Goal: Find specific page/section: Find specific page/section

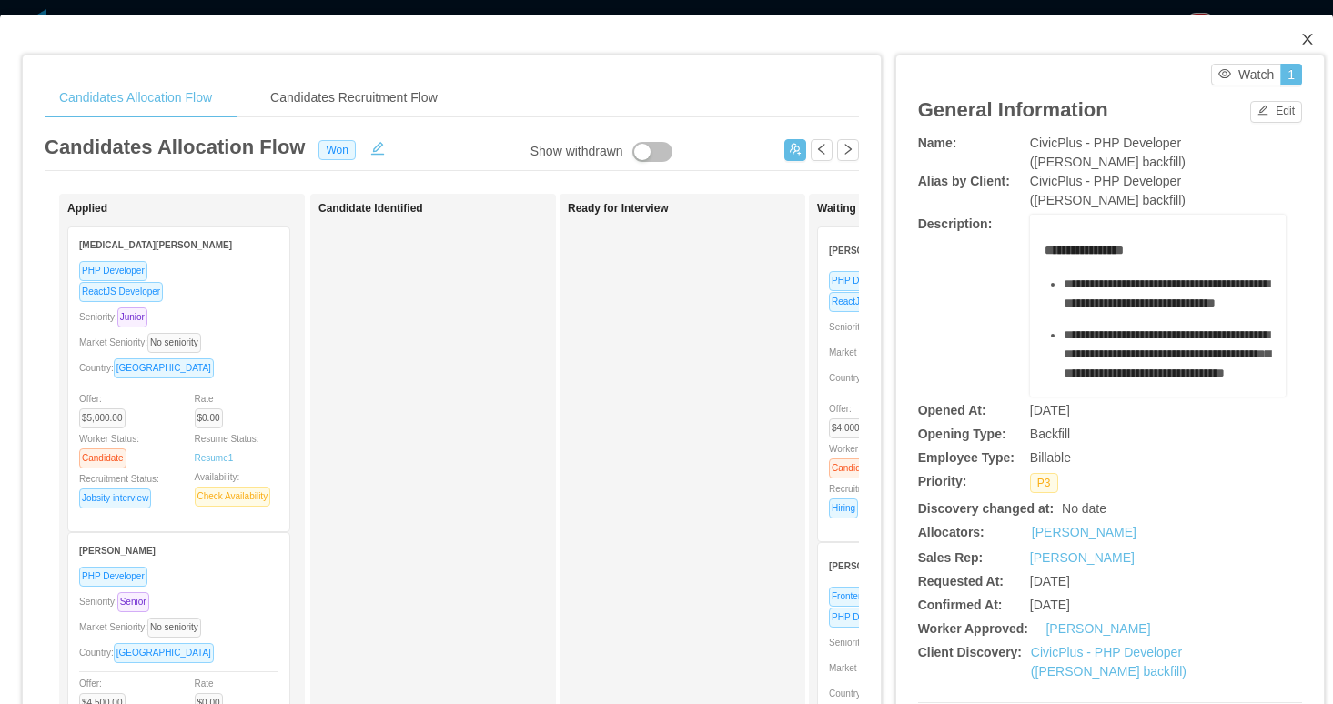
click at [1309, 35] on icon "icon: close" at bounding box center [1308, 39] width 15 height 15
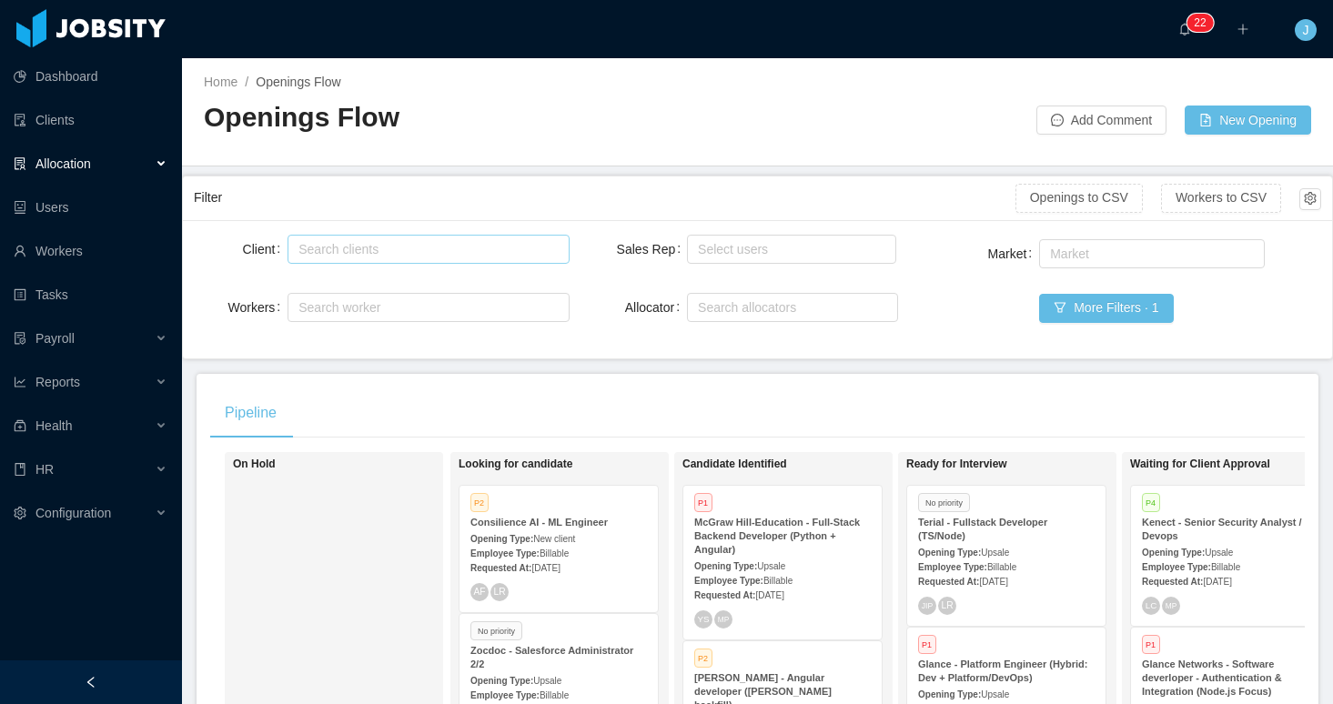
click at [497, 245] on div "Search clients" at bounding box center [425, 249] width 252 height 18
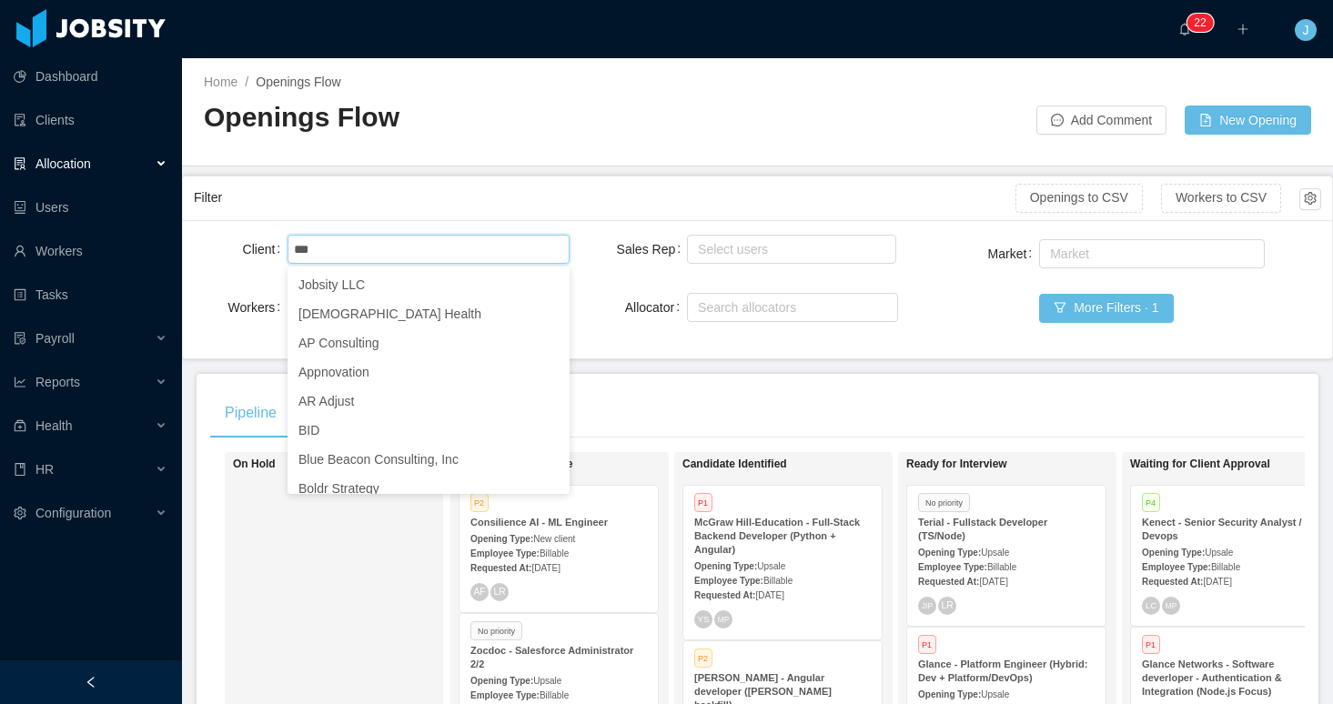
type input "***"
click at [1071, 349] on div "Client Search clients aga Workers Search worker Sales Rep Select users Allocato…" at bounding box center [757, 289] width 1149 height 138
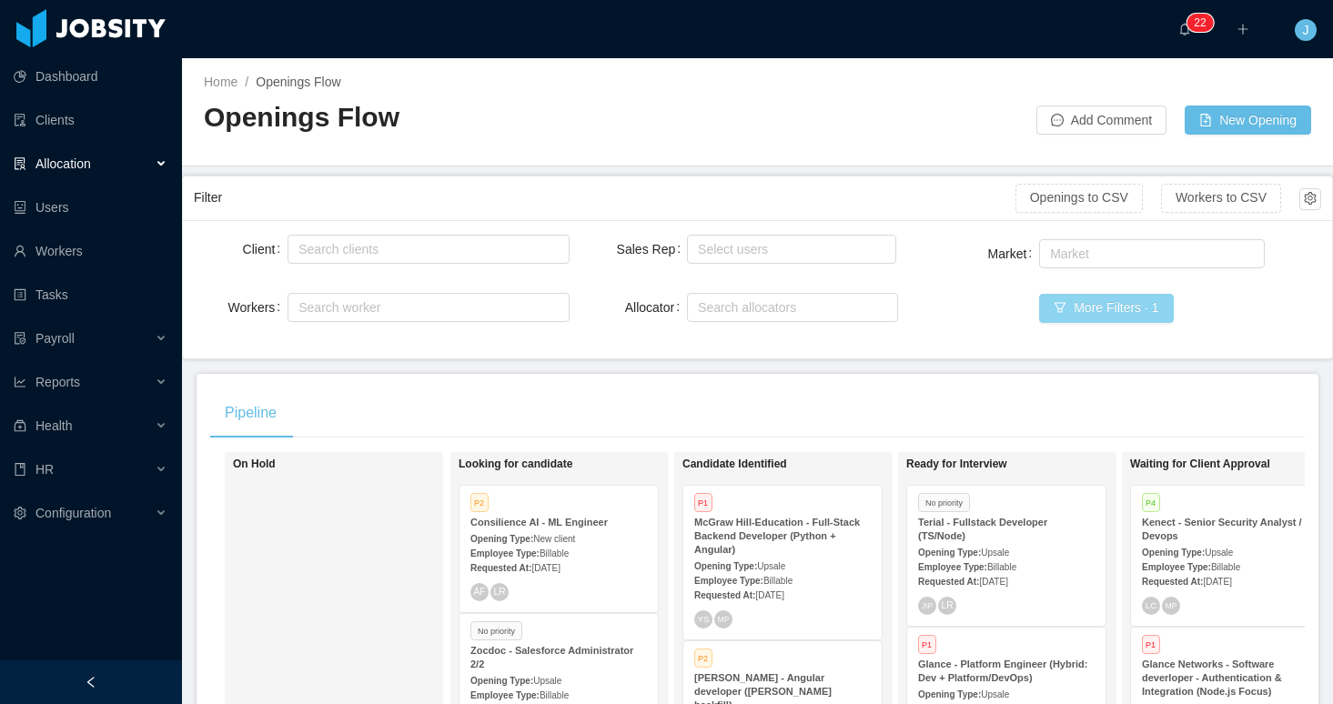
click at [1113, 318] on button "More Filters · 1" at bounding box center [1106, 308] width 134 height 29
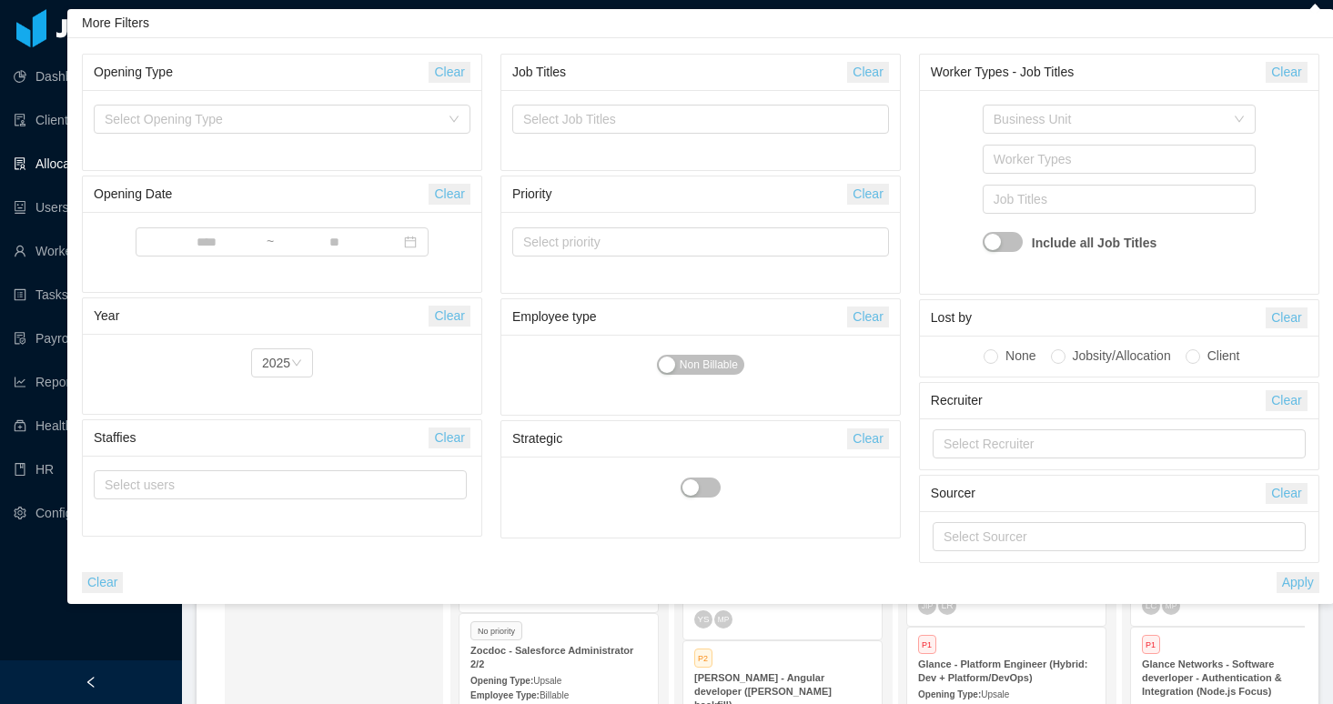
click at [105, 703] on img at bounding box center [52, 714] width 105 height 19
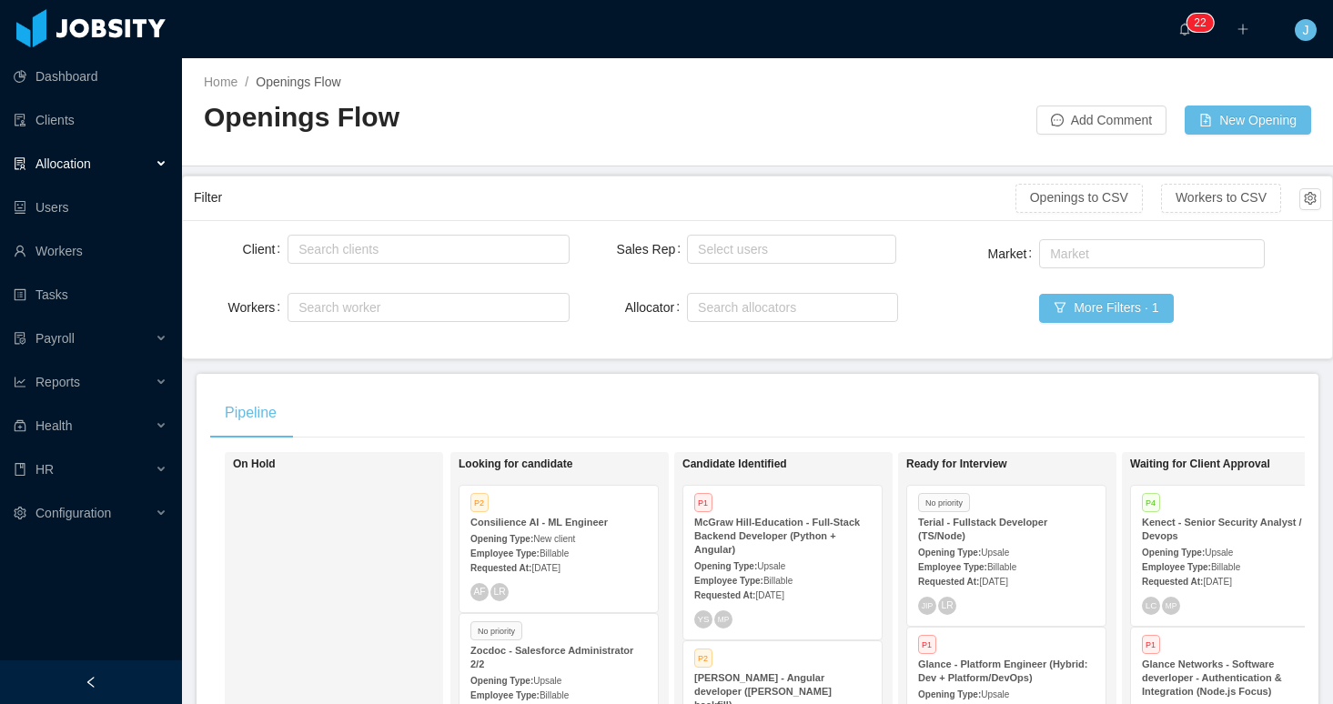
click at [105, 703] on eurekaa-custom-ele at bounding box center [105, 713] width 0 height 15
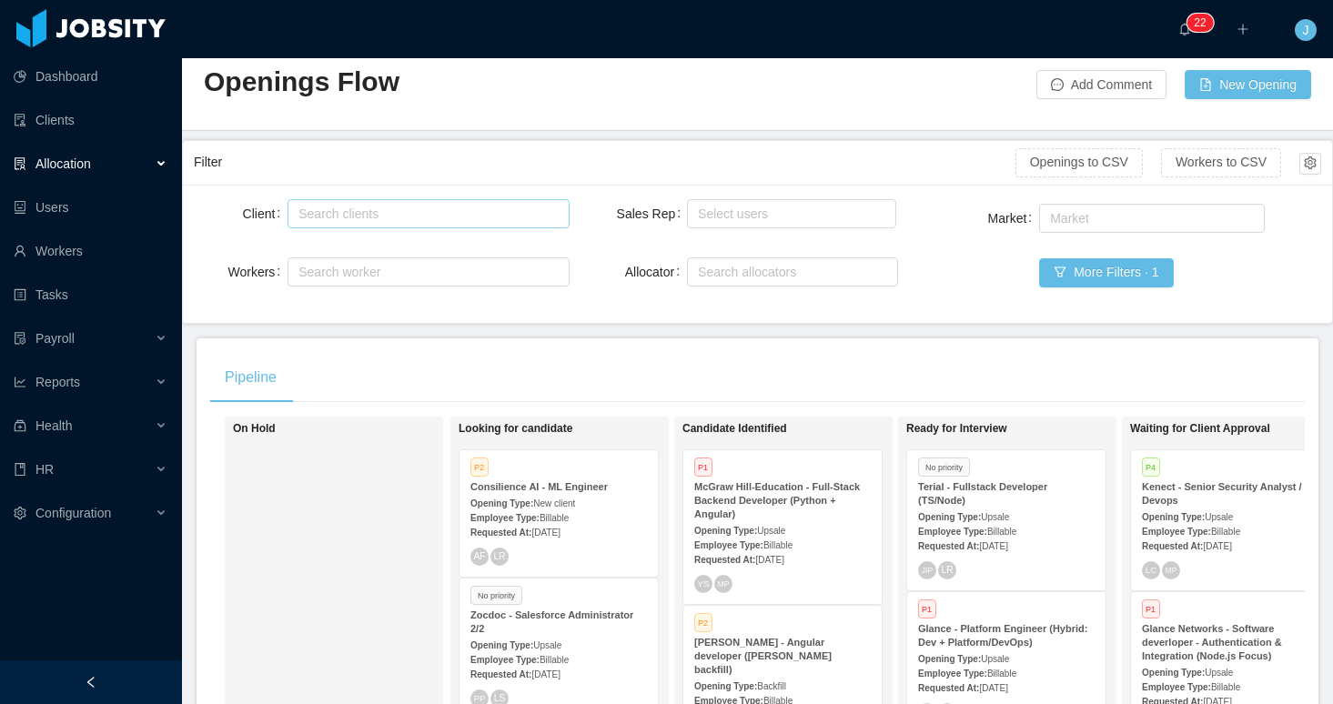
click at [410, 212] on div "Search clients" at bounding box center [425, 214] width 252 height 18
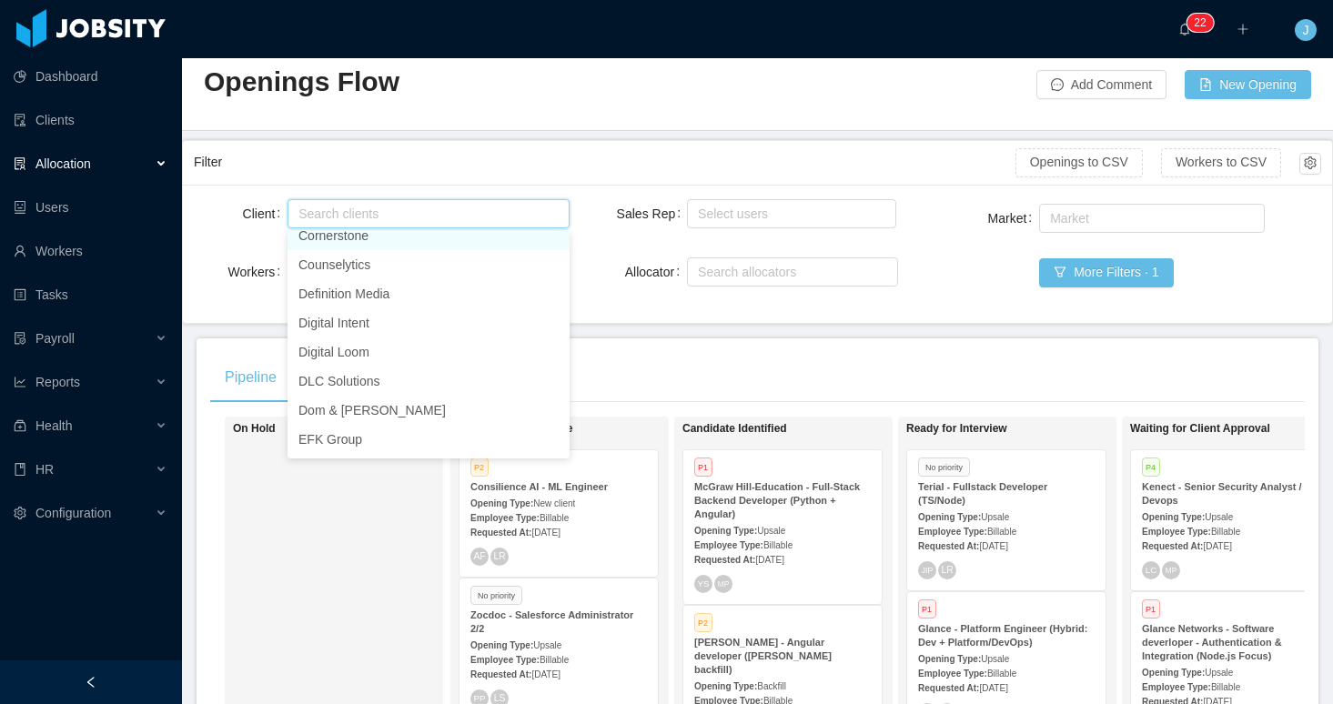
scroll to position [382, 0]
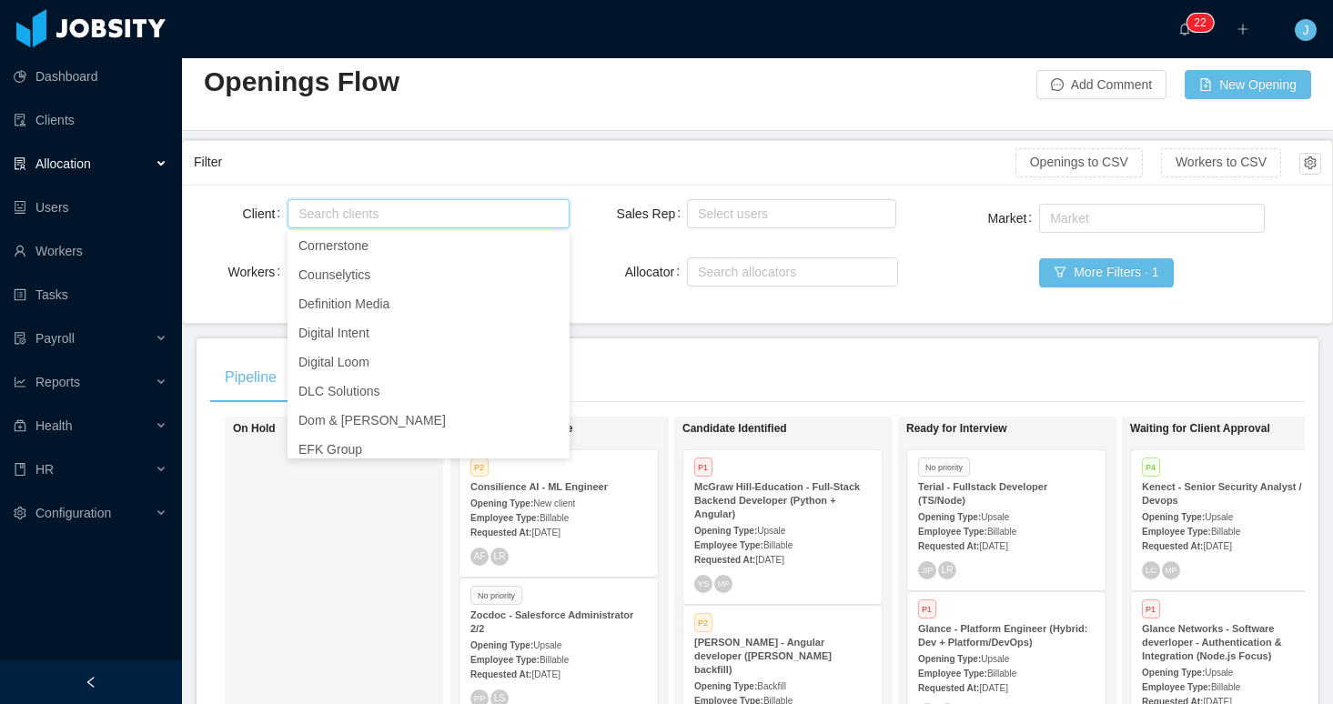
click at [391, 218] on div "Search clients" at bounding box center [425, 214] width 252 height 18
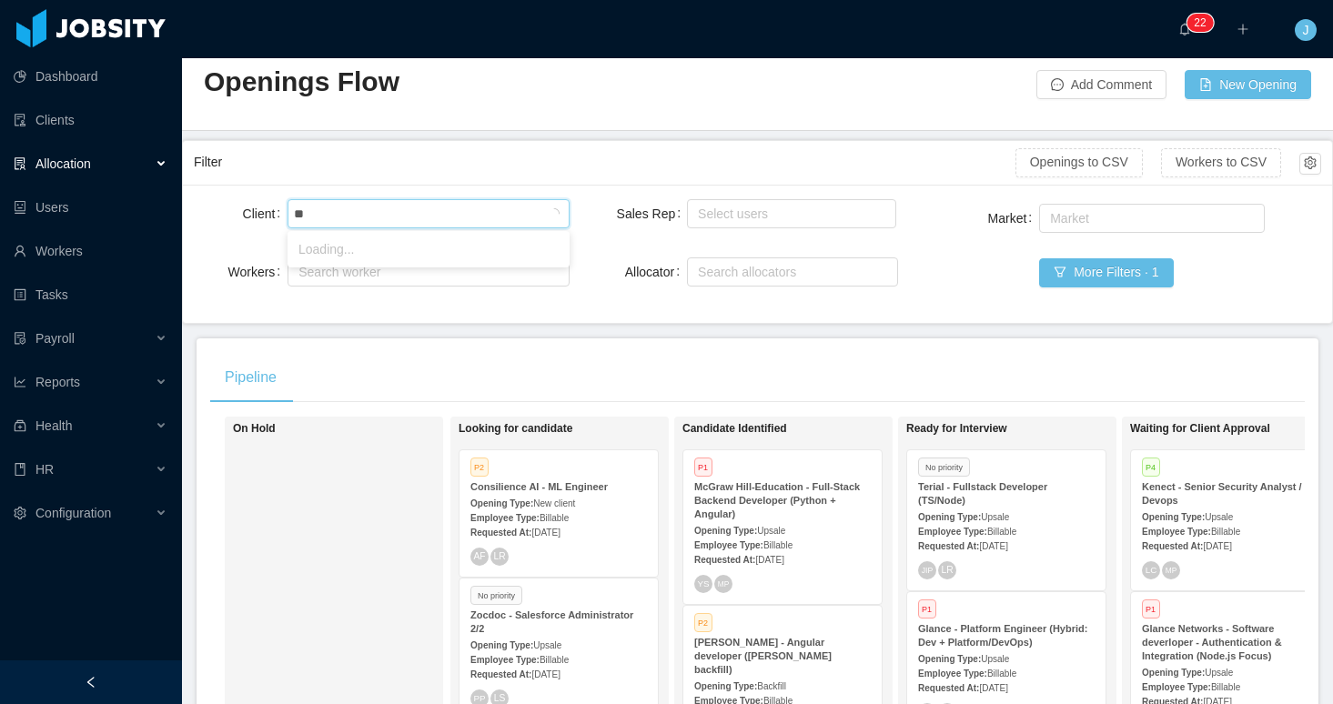
type input "***"
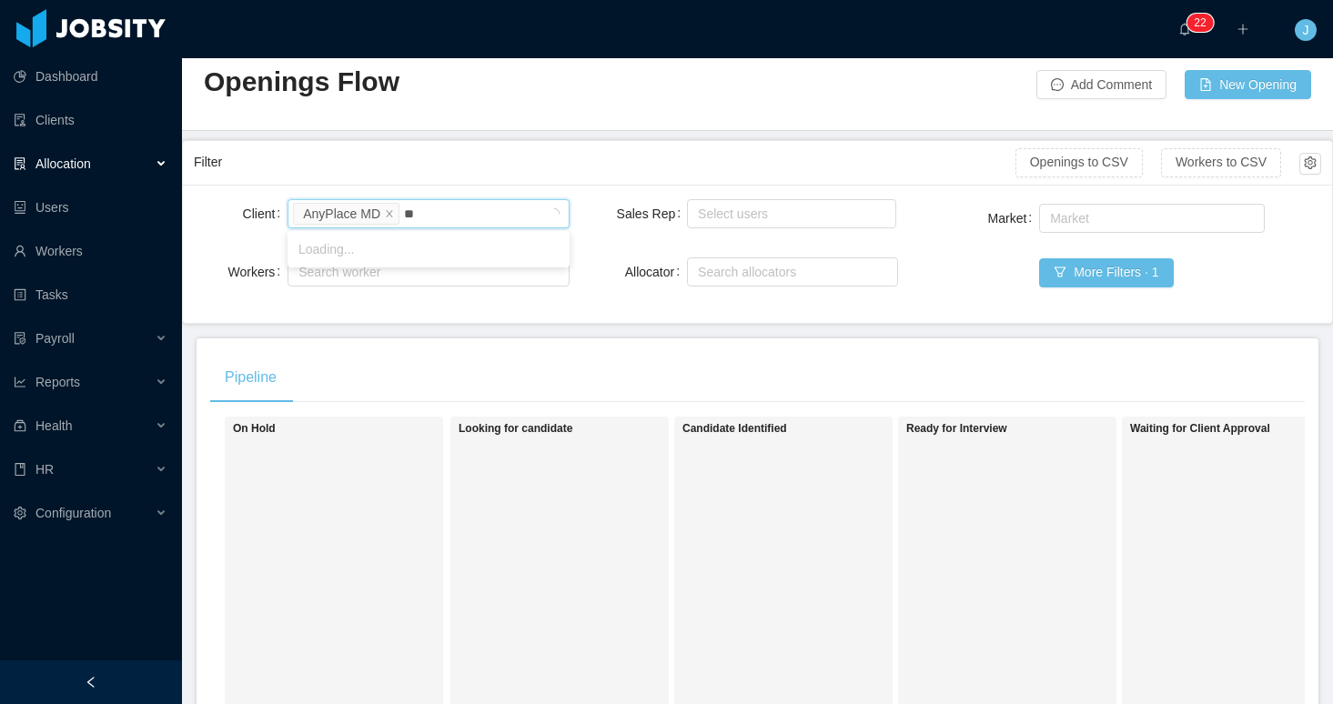
type input "*"
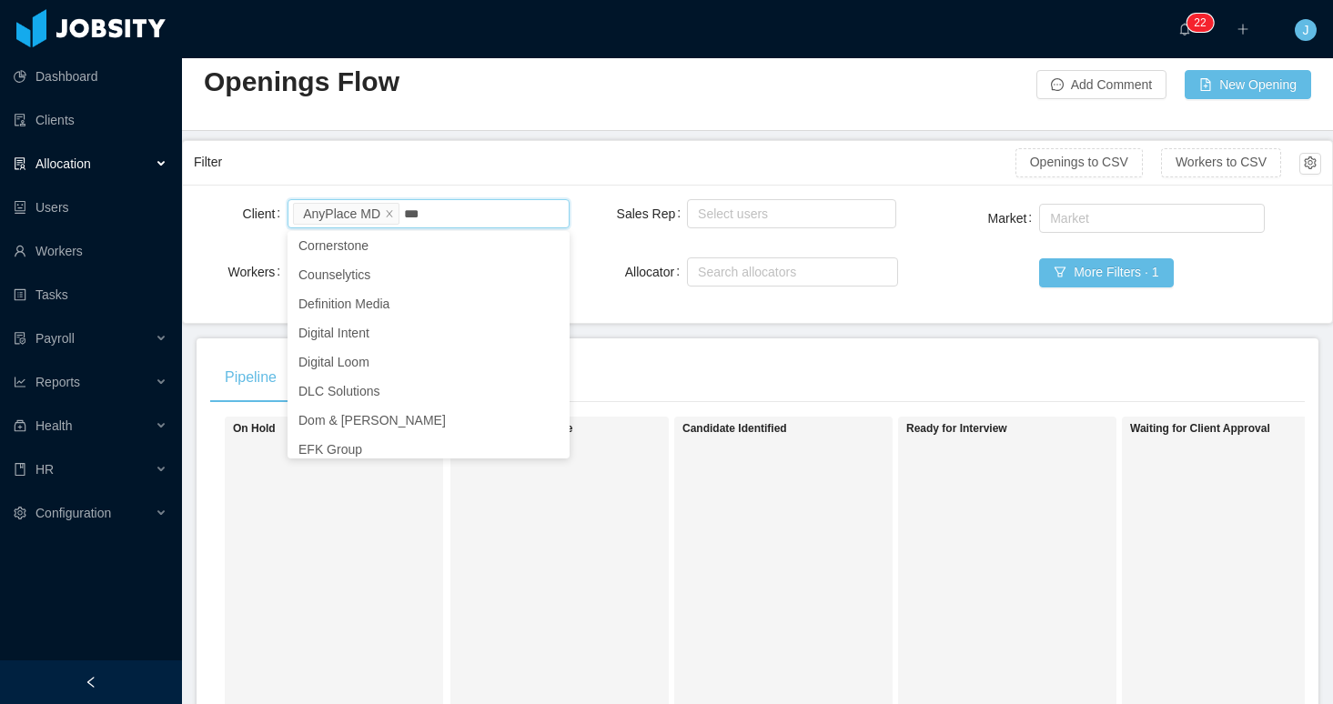
type input "****"
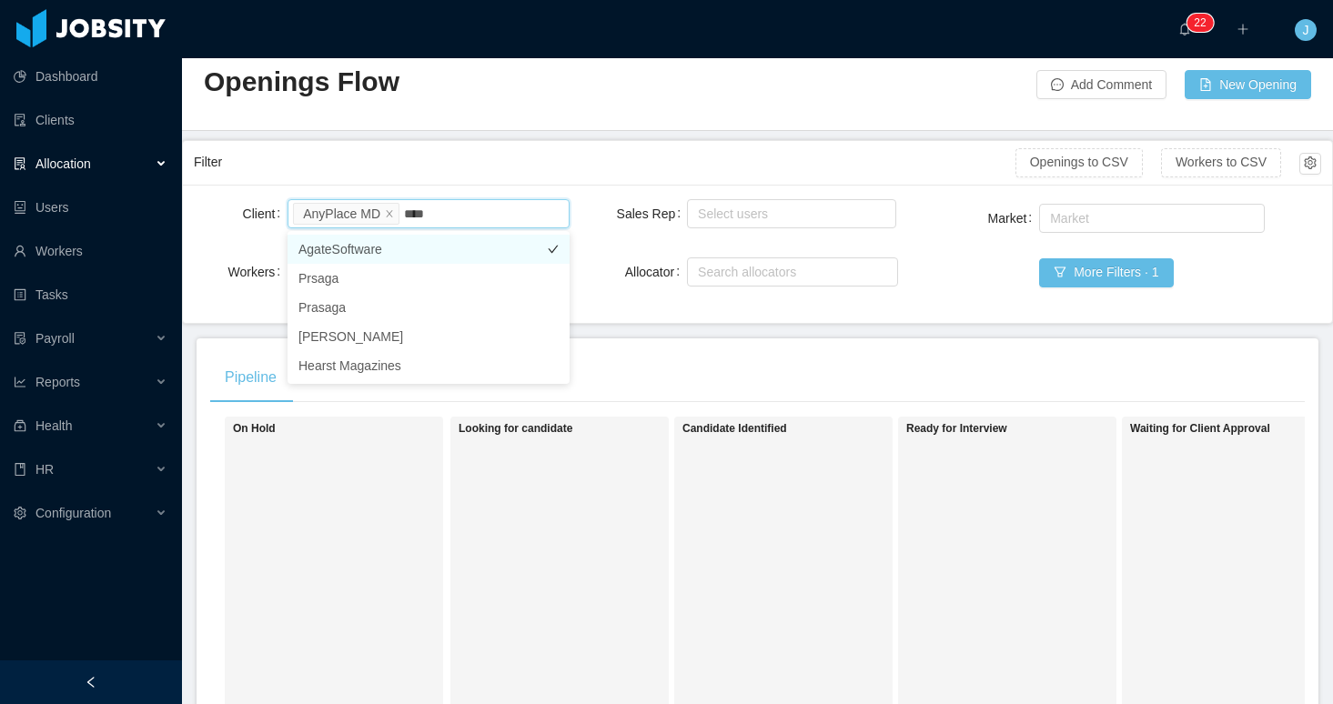
click at [392, 250] on li "AgateSoftware" at bounding box center [429, 249] width 282 height 29
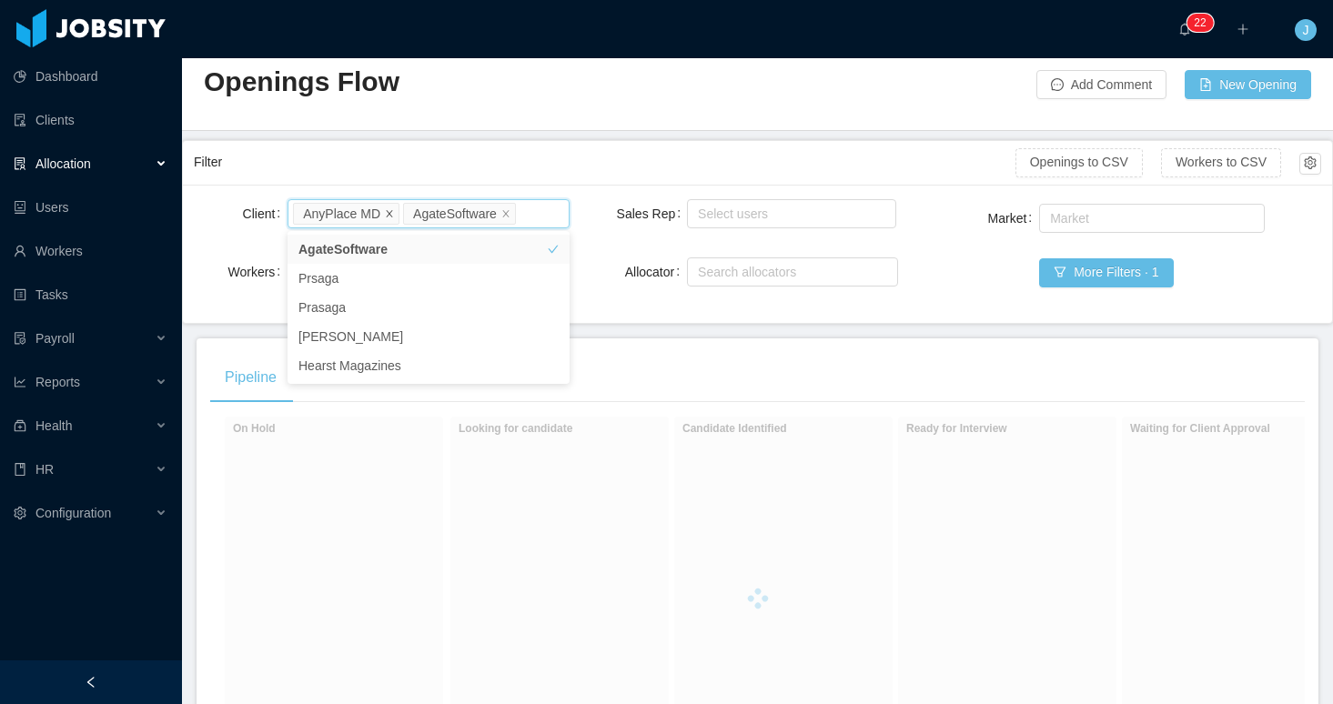
click at [388, 215] on icon "icon: close" at bounding box center [389, 212] width 9 height 9
click at [684, 177] on div "Filter" at bounding box center [605, 163] width 822 height 34
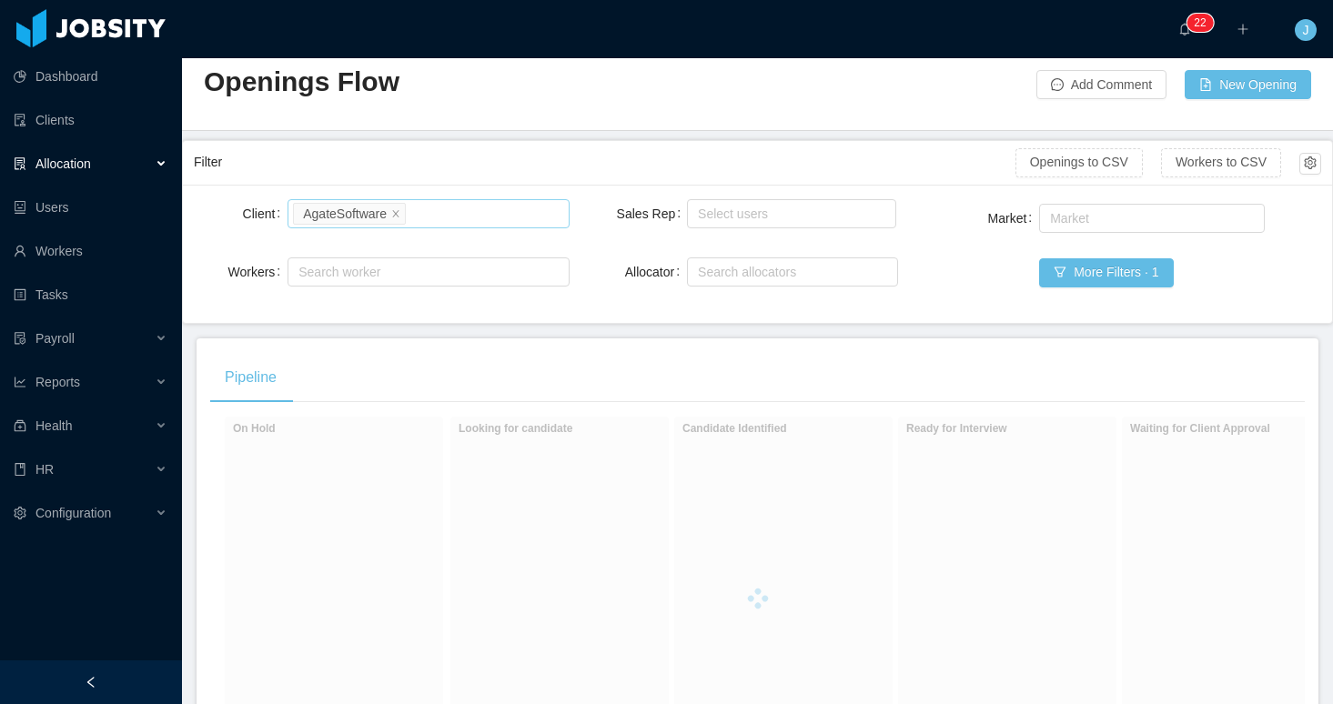
click at [684, 177] on div "Filter" at bounding box center [605, 163] width 822 height 34
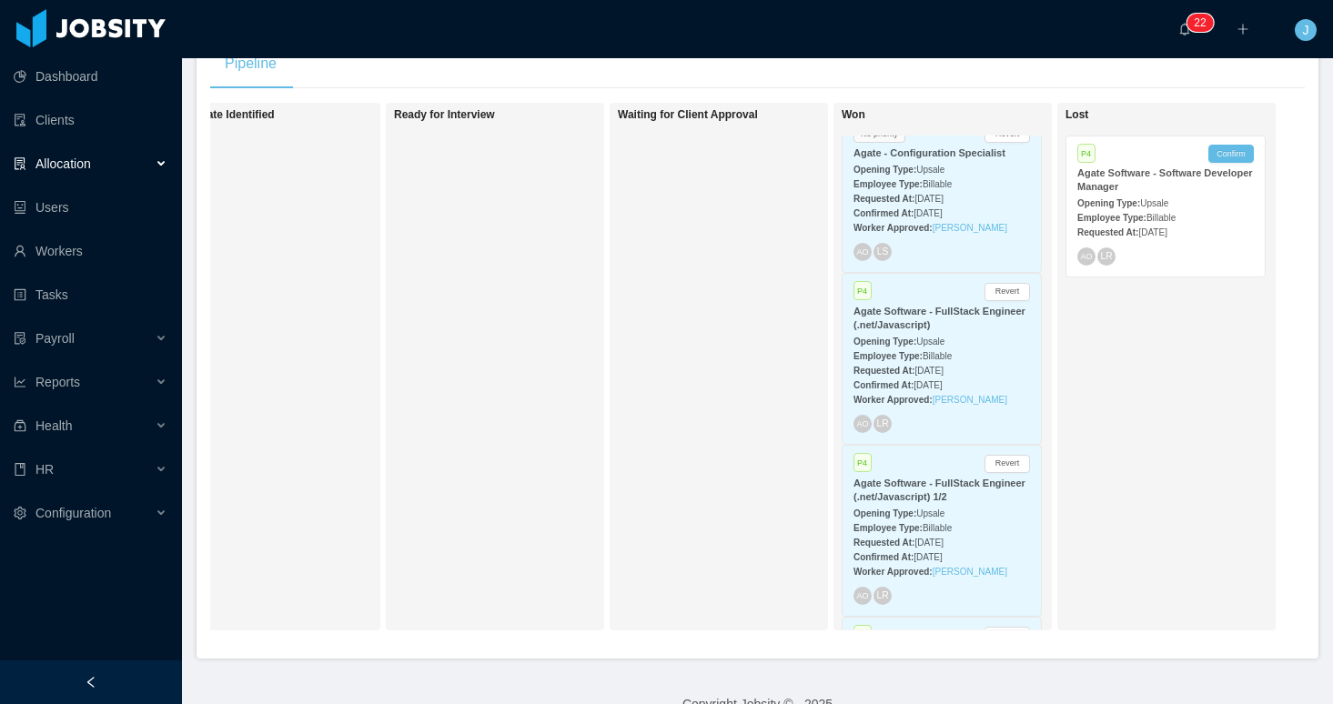
scroll to position [13, 0]
click at [967, 263] on div "AO LS" at bounding box center [942, 259] width 177 height 18
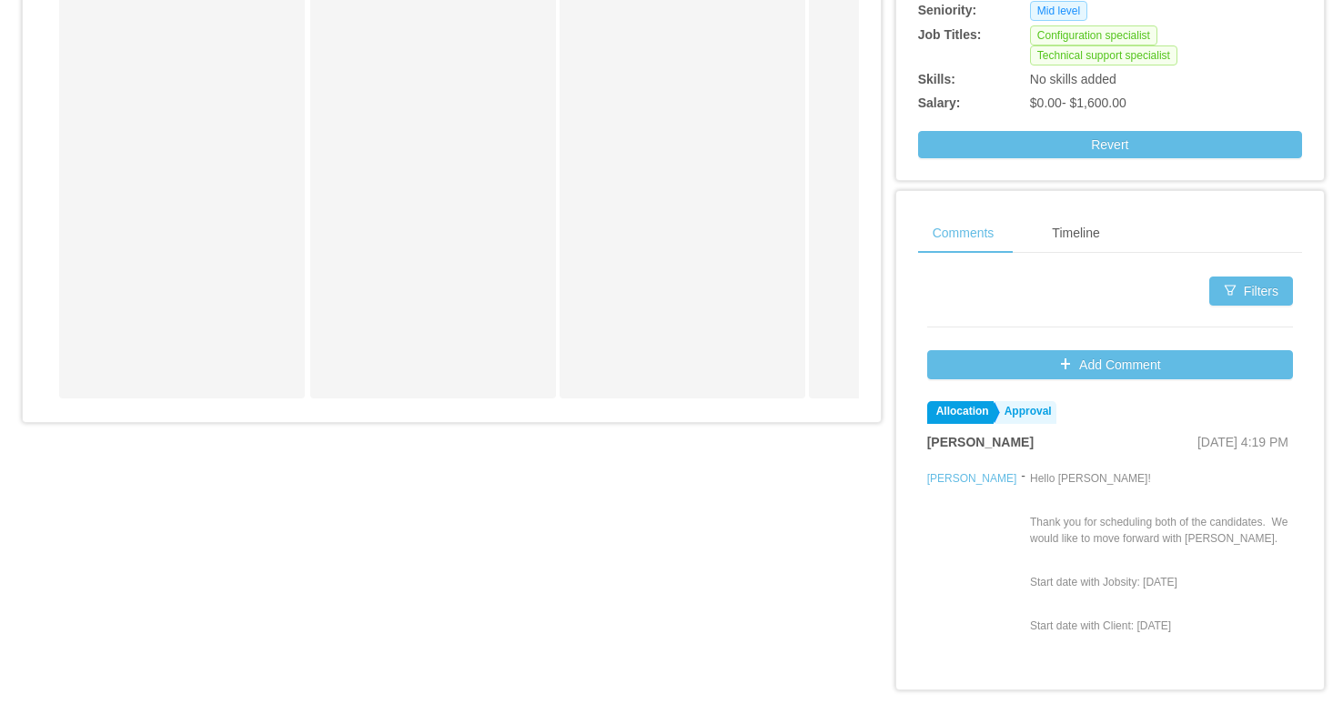
scroll to position [712, 0]
